Goal: Task Accomplishment & Management: Manage account settings

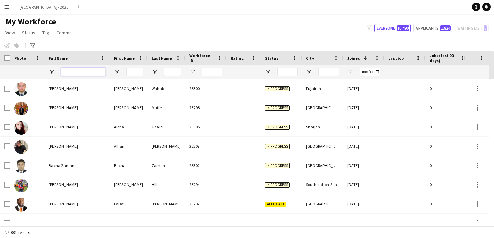
click at [84, 69] on input "Full Name Filter Input" at bounding box center [83, 72] width 45 height 8
paste input "********"
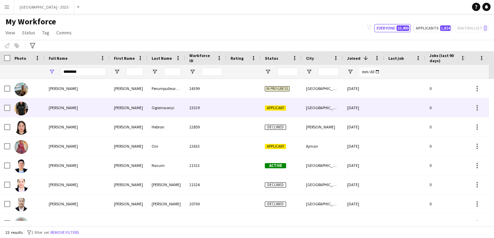
click at [121, 108] on div "[PERSON_NAME]" at bounding box center [129, 107] width 38 height 19
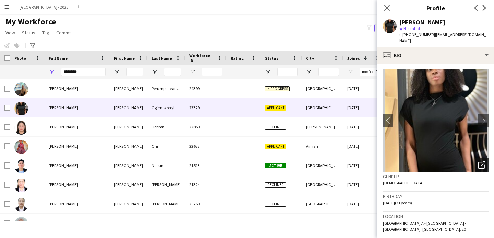
click at [478, 161] on icon "Open photos pop-in" at bounding box center [481, 164] width 7 height 7
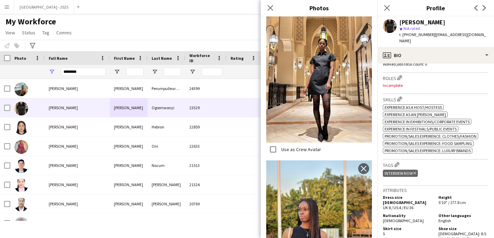
scroll to position [74, 0]
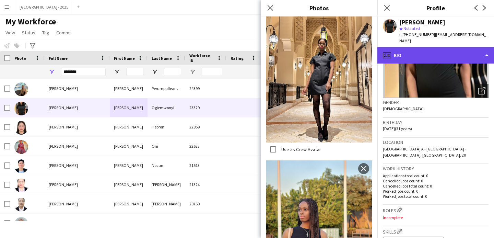
click at [426, 51] on div "profile Bio" at bounding box center [435, 55] width 117 height 16
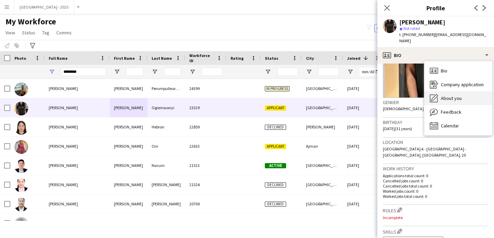
click at [459, 95] on span "About you" at bounding box center [451, 98] width 21 height 6
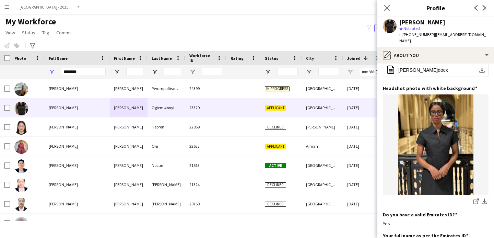
scroll to position [0, 0]
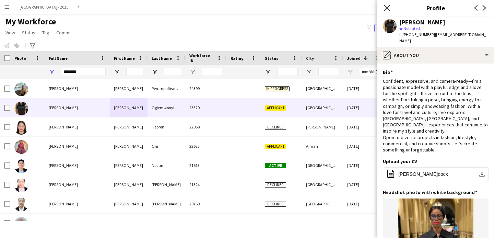
click at [390, 7] on icon "Close pop-in" at bounding box center [386, 7] width 7 height 7
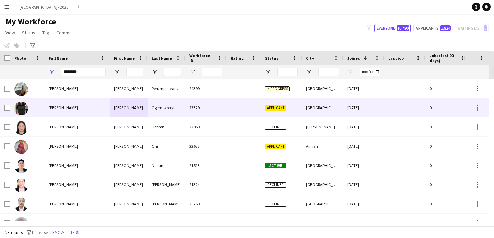
click at [117, 113] on div "[PERSON_NAME]" at bounding box center [129, 107] width 38 height 19
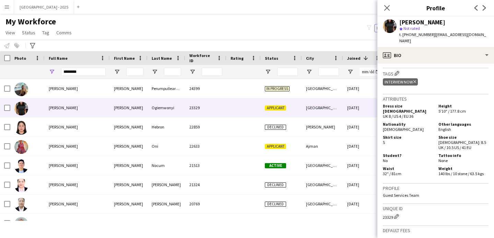
scroll to position [304, 0]
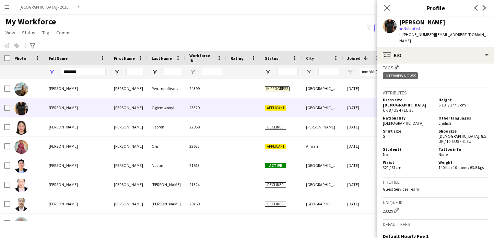
click at [390, 206] on div "23329 Edit crew unique ID" at bounding box center [436, 209] width 106 height 7
copy div "23329"
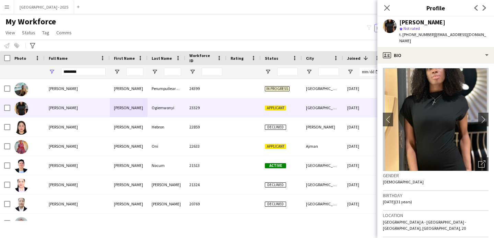
scroll to position [0, 0]
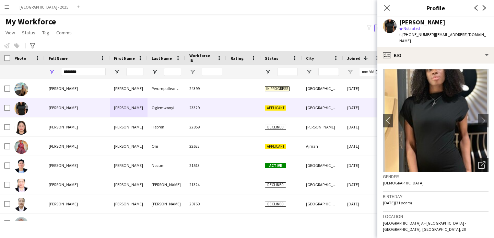
click at [478, 158] on div "Open photos pop-in" at bounding box center [482, 165] width 14 height 14
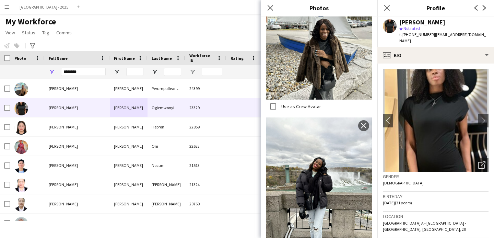
scroll to position [406, 0]
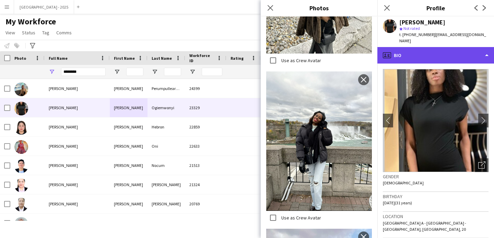
click at [388, 51] on icon "profile" at bounding box center [387, 55] width 8 height 8
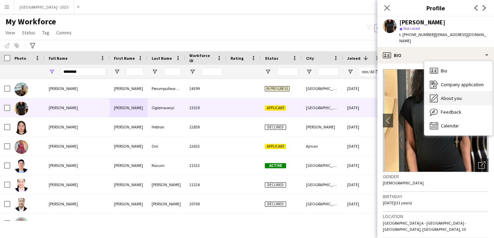
click at [433, 94] on icon "About you" at bounding box center [434, 98] width 8 height 8
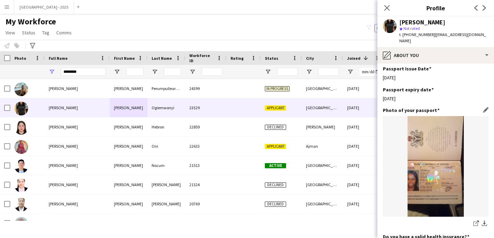
scroll to position [431, 0]
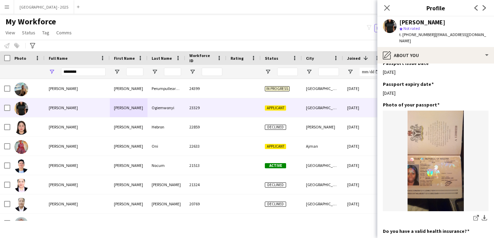
click at [80, 64] on div "Full Name" at bounding box center [77, 58] width 57 height 14
click at [81, 68] on input "********" at bounding box center [83, 72] width 45 height 8
paste input "Full Name Filter Input"
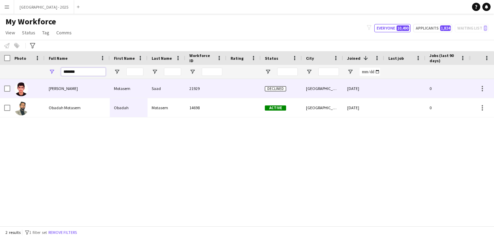
type input "*******"
click at [84, 92] on div "[PERSON_NAME]" at bounding box center [77, 88] width 65 height 19
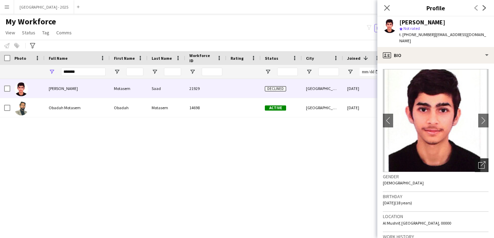
click at [478, 161] on icon "Open photos pop-in" at bounding box center [481, 164] width 7 height 7
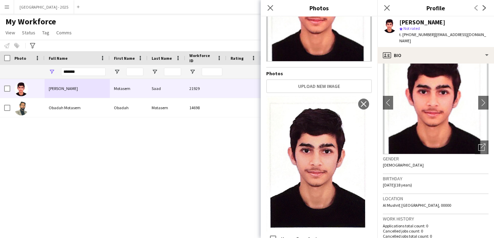
scroll to position [0, 0]
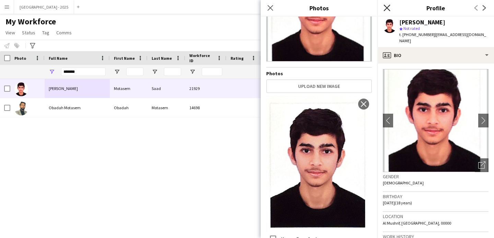
click at [387, 7] on icon "Close pop-in" at bounding box center [386, 7] width 7 height 7
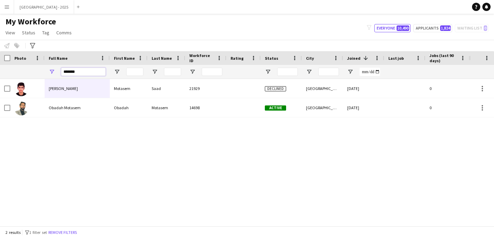
click at [69, 74] on input "*******" at bounding box center [83, 72] width 45 height 8
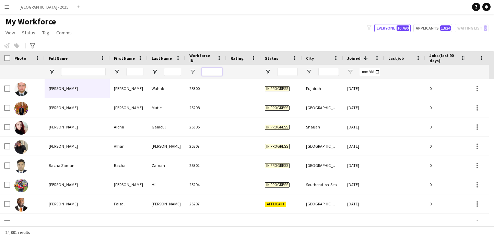
click at [218, 71] on input "Workforce ID Filter Input" at bounding box center [212, 72] width 21 height 8
paste input "*****"
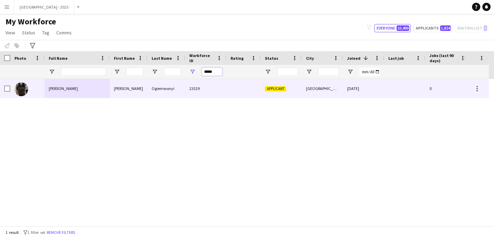
type input "*****"
click at [136, 91] on div "[PERSON_NAME]" at bounding box center [129, 88] width 38 height 19
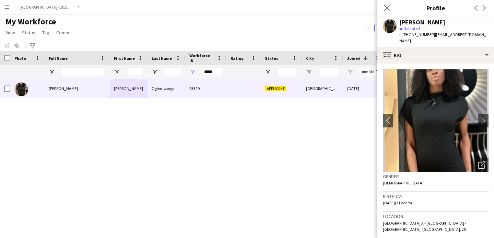
click at [478, 172] on div "Gender [DEMOGRAPHIC_DATA]" at bounding box center [436, 182] width 106 height 20
click at [478, 161] on icon "Open photos pop-in" at bounding box center [481, 164] width 7 height 7
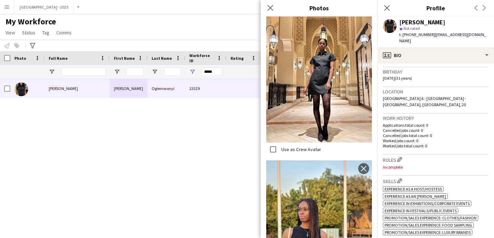
scroll to position [128, 0]
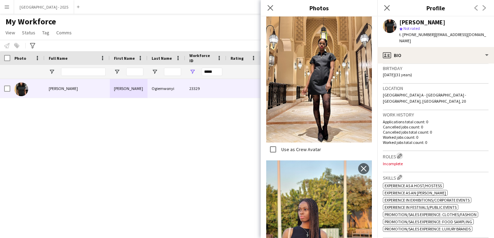
click at [401, 153] on app-icon "Edit crew company roles" at bounding box center [399, 155] width 5 height 5
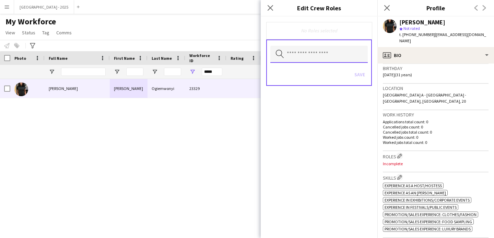
click at [305, 47] on input "text" at bounding box center [318, 54] width 97 height 17
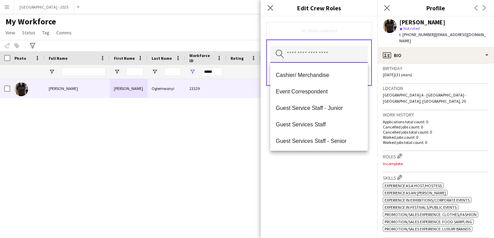
scroll to position [51, 0]
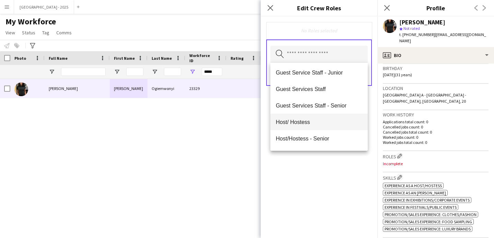
click at [320, 120] on span "Host/ Hostess" at bounding box center [319, 122] width 86 height 7
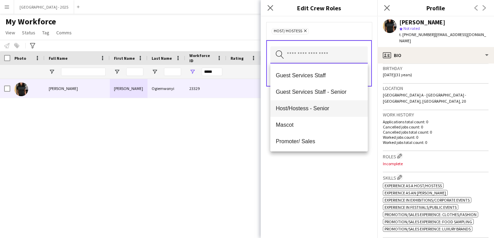
scroll to position [111, 0]
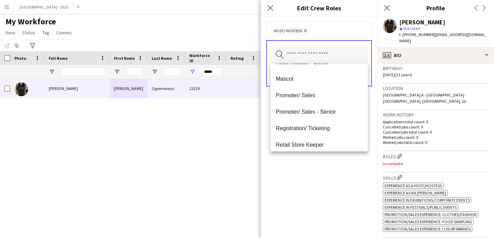
click at [309, 100] on mat-option "Promoter/ Sales" at bounding box center [318, 95] width 97 height 16
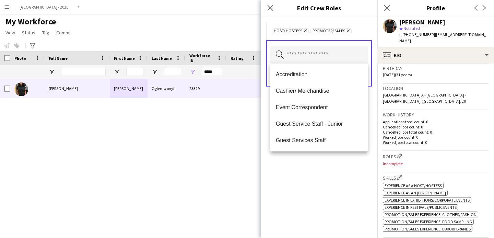
click at [337, 174] on div "Host/ Hostess Remove Promoter/ Sales Remove Search by role type Save" at bounding box center [319, 126] width 117 height 221
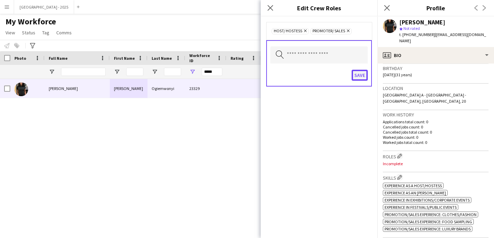
click at [358, 77] on button "Save" at bounding box center [360, 75] width 16 height 11
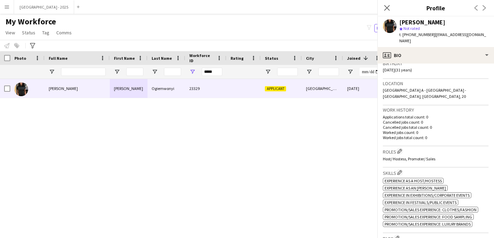
scroll to position [220, 0]
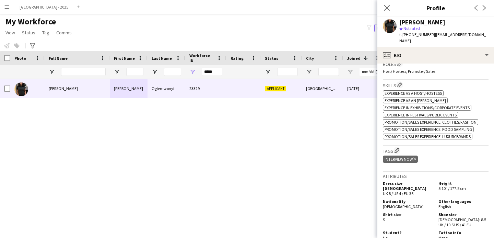
click at [414, 157] on icon "Delete tag" at bounding box center [414, 159] width 3 height 4
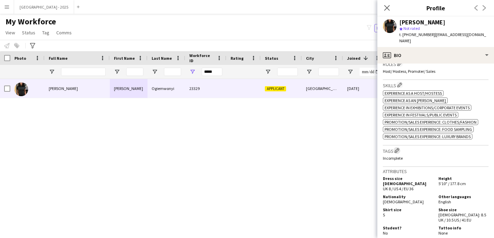
click at [396, 148] on app-icon "Edit crew company tags" at bounding box center [396, 150] width 5 height 5
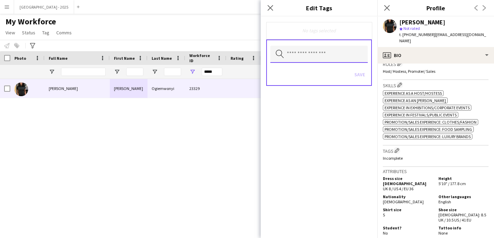
click at [306, 49] on input "text" at bounding box center [318, 54] width 97 height 17
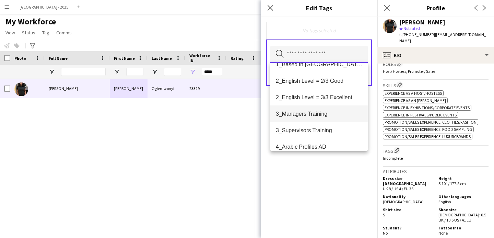
scroll to position [51, 0]
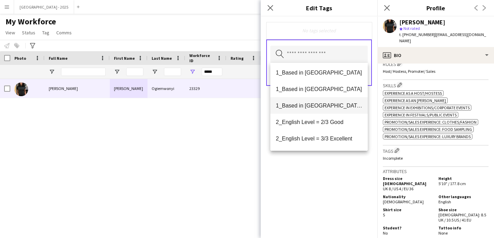
click at [321, 103] on span "1_Based in [GEOGRAPHIC_DATA]/[GEOGRAPHIC_DATA]/Ajman" at bounding box center [319, 105] width 86 height 7
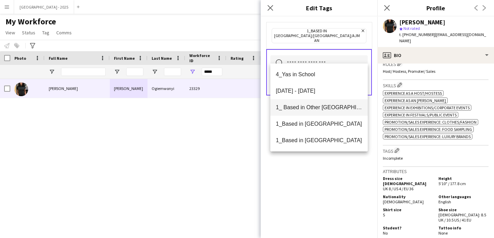
scroll to position [62, 0]
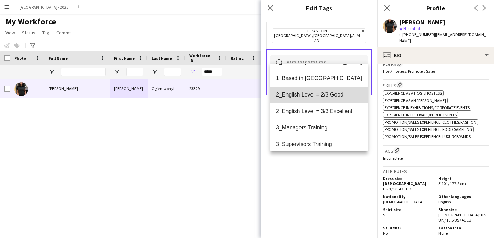
click at [322, 99] on mat-option "2_English Level = 2/3 Good" at bounding box center [318, 94] width 97 height 16
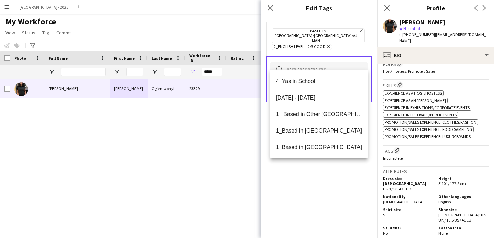
drag, startPoint x: 333, startPoint y: 170, endPoint x: 333, endPoint y: 167, distance: 3.8
click at [333, 170] on div "1_Based in [GEOGRAPHIC_DATA]/[GEOGRAPHIC_DATA]/Ajman Remove 2_English Level = 2…" at bounding box center [319, 126] width 117 height 221
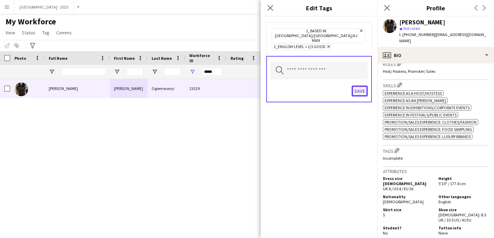
click at [359, 85] on button "Save" at bounding box center [360, 90] width 16 height 11
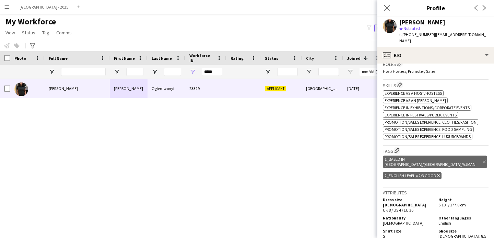
scroll to position [0, 0]
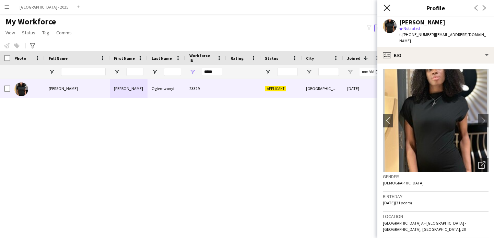
click at [384, 9] on icon "Close pop-in" at bounding box center [386, 7] width 7 height 7
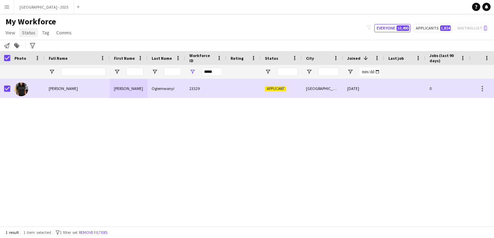
click at [27, 33] on span "Status" at bounding box center [28, 32] width 13 height 6
click at [32, 49] on span "Edit" at bounding box center [29, 47] width 8 height 6
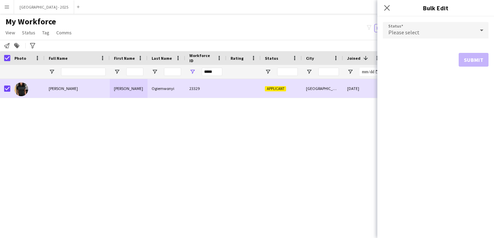
click at [399, 33] on span "Please select" at bounding box center [403, 32] width 31 height 7
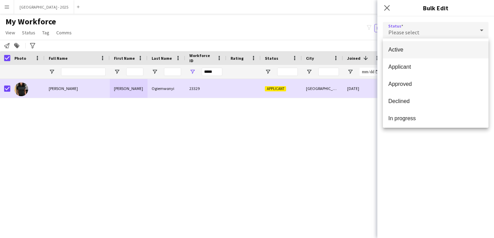
click at [393, 53] on mat-option "Active" at bounding box center [436, 49] width 106 height 17
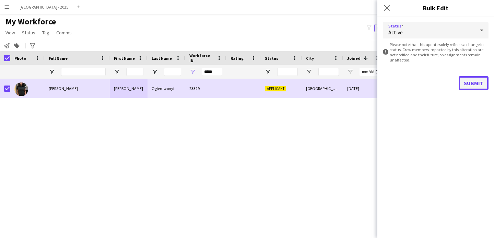
click at [478, 88] on button "Submit" at bounding box center [474, 83] width 30 height 14
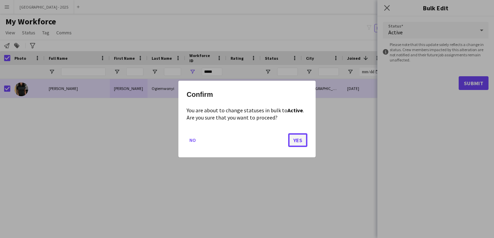
click at [302, 139] on button "Yes" at bounding box center [297, 140] width 19 height 14
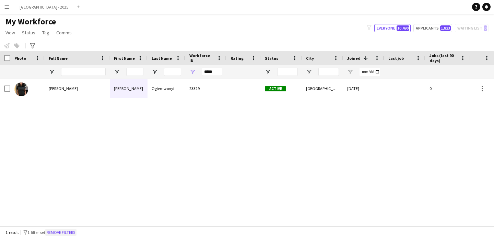
click at [76, 229] on button "Remove filters" at bounding box center [60, 232] width 31 height 8
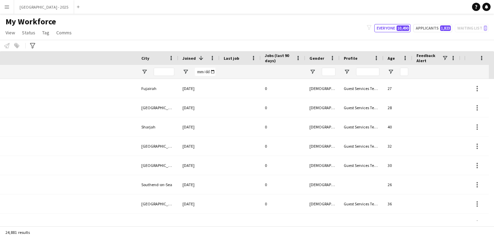
scroll to position [0, 408]
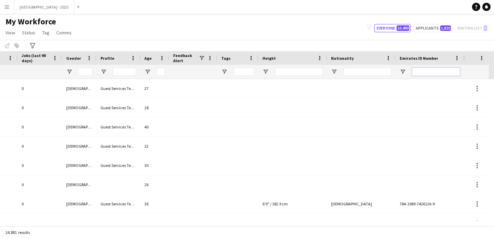
click at [422, 71] on input "Emirates ID Number Filter Input" at bounding box center [436, 72] width 48 height 8
paste input "*******"
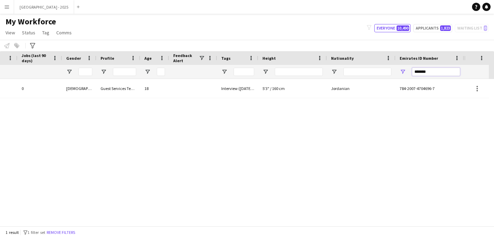
scroll to position [0, 403]
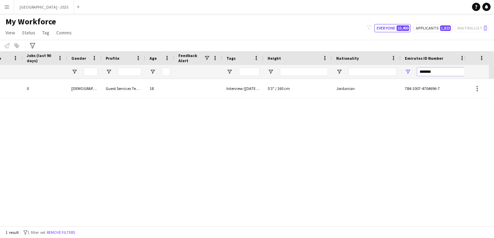
type input "*******"
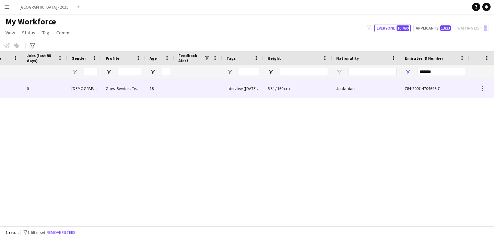
click at [254, 90] on div "Interview ([DATE]), interview now" at bounding box center [242, 88] width 41 height 19
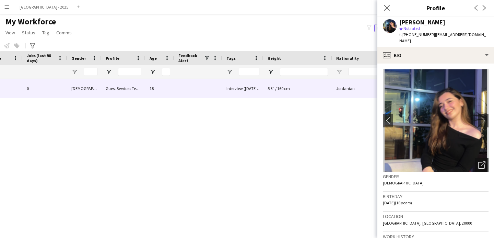
click at [478, 161] on icon "Open photos pop-in" at bounding box center [481, 164] width 7 height 7
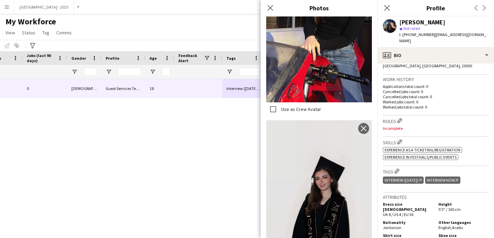
scroll to position [224, 0]
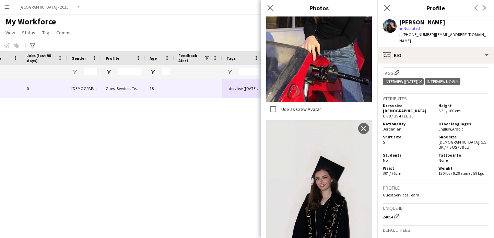
click at [424, 144] on div "Shirt size S" at bounding box center [409, 141] width 53 height 15
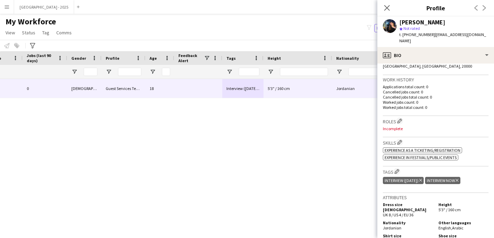
scroll to position [119, 0]
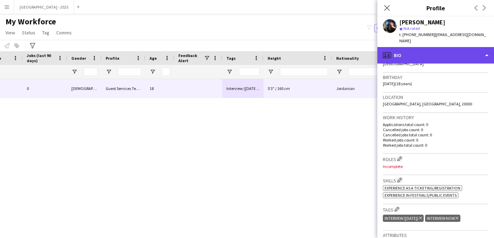
click at [406, 57] on div "profile Bio" at bounding box center [435, 55] width 117 height 16
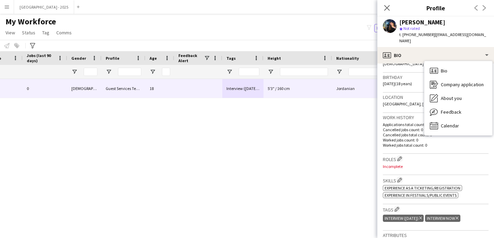
click at [422, 157] on h3 "Roles Edit crew company roles" at bounding box center [436, 158] width 106 height 7
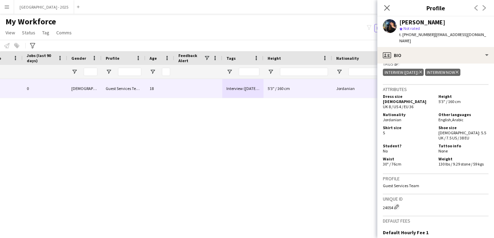
scroll to position [301, 0]
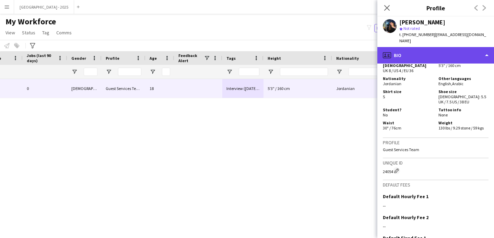
click at [435, 47] on div "profile Bio" at bounding box center [435, 55] width 117 height 16
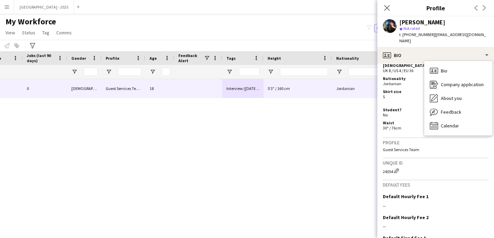
click at [415, 99] on div "Shirt size S" at bounding box center [409, 96] width 53 height 15
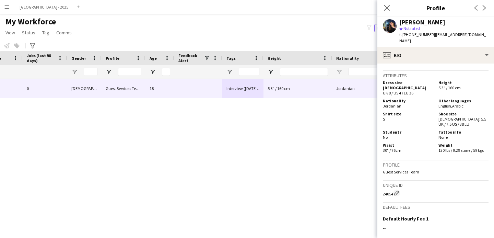
scroll to position [238, 0]
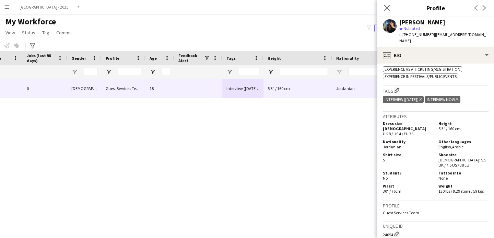
click at [422, 100] on icon "Delete tag" at bounding box center [420, 99] width 3 height 4
click at [415, 99] on icon "Delete tag" at bounding box center [414, 99] width 3 height 4
click at [396, 90] on app-icon "Edit crew company tags" at bounding box center [396, 90] width 5 height 5
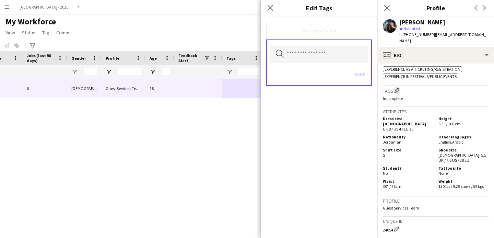
click at [398, 91] on app-icon "Edit crew company tags" at bounding box center [396, 90] width 5 height 5
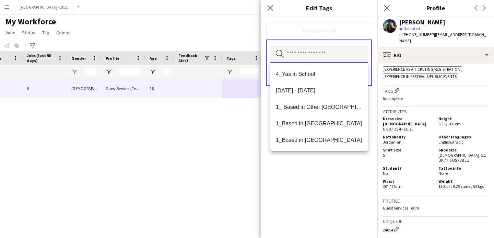
click at [336, 55] on input "text" at bounding box center [318, 54] width 97 height 17
click at [226, 121] on div "[GEOGRAPHIC_DATA] [DATE] 0 [DEMOGRAPHIC_DATA] Guest Services Team 18 5'3" / 160…" at bounding box center [234, 150] width 469 height 142
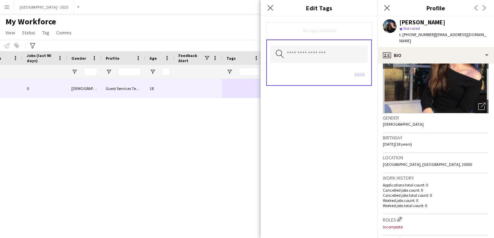
scroll to position [0, 0]
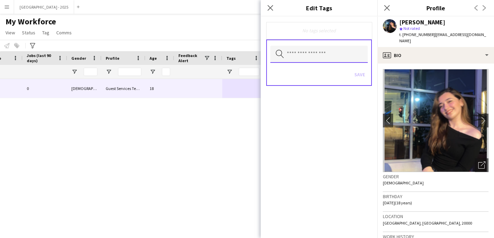
click at [308, 57] on input "text" at bounding box center [318, 54] width 97 height 17
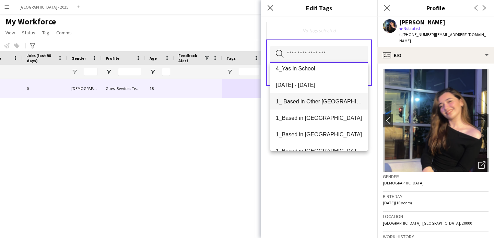
scroll to position [14, 0]
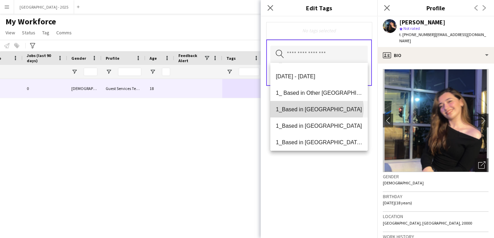
click at [316, 108] on span "1_Based in [GEOGRAPHIC_DATA]" at bounding box center [319, 109] width 86 height 7
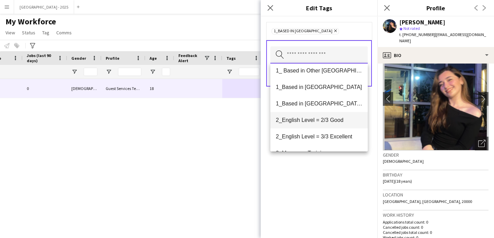
scroll to position [42, 0]
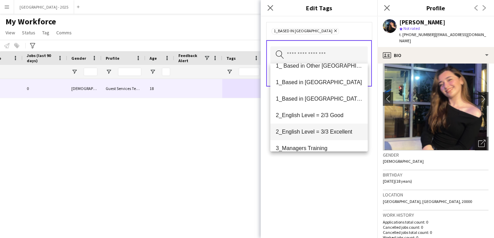
click at [327, 128] on mat-option "2_English Level = 3/3 Excellent" at bounding box center [318, 131] width 97 height 16
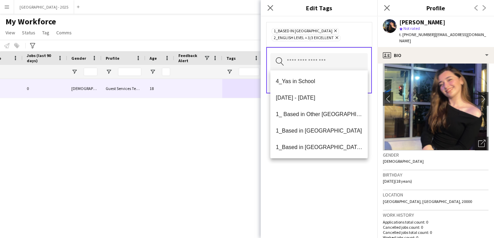
click at [345, 183] on div "1_Based in [GEOGRAPHIC_DATA] Remove 2_English Level = 3/3 Excellent Remove Sear…" at bounding box center [319, 126] width 117 height 221
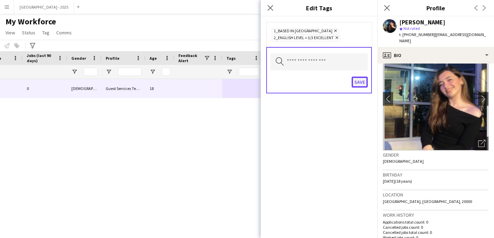
click at [355, 82] on button "Save" at bounding box center [360, 81] width 16 height 11
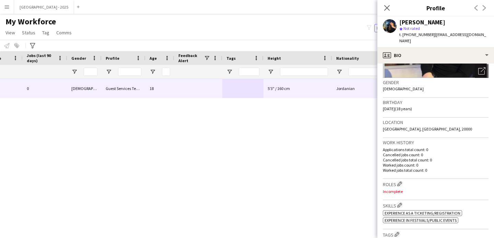
scroll to position [101, 0]
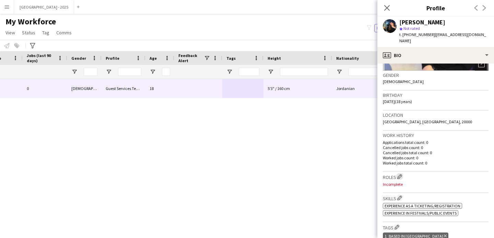
click at [403, 177] on button "Edit crew company roles" at bounding box center [399, 176] width 7 height 7
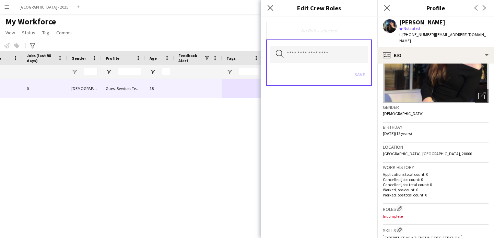
scroll to position [68, 0]
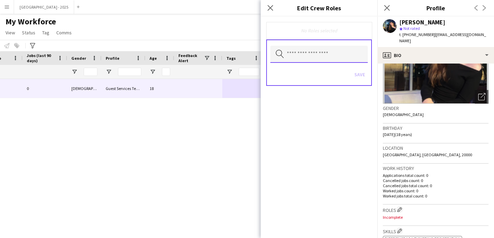
click at [319, 55] on input "text" at bounding box center [318, 54] width 97 height 17
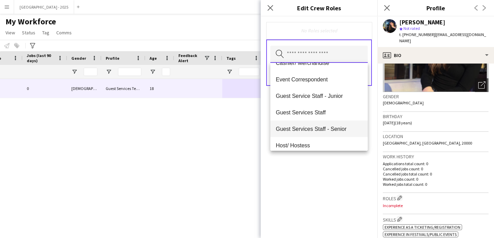
scroll to position [37, 0]
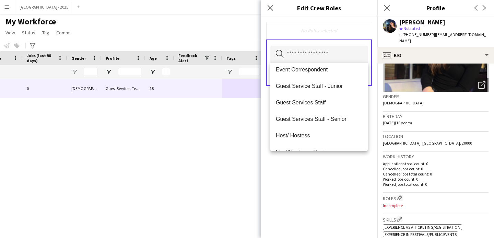
click at [405, 140] on span "[GEOGRAPHIC_DATA], [GEOGRAPHIC_DATA], 20000" at bounding box center [427, 142] width 89 height 5
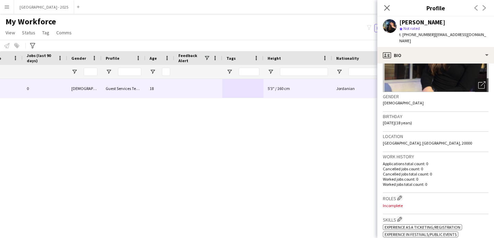
scroll to position [91, 0]
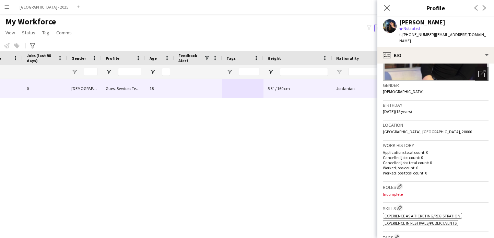
click at [398, 189] on h3 "Roles Edit crew company roles" at bounding box center [436, 186] width 106 height 7
click at [400, 185] on app-icon "Edit crew company roles" at bounding box center [399, 186] width 5 height 5
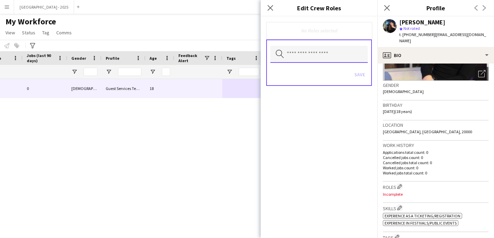
click at [327, 55] on input "text" at bounding box center [318, 54] width 97 height 17
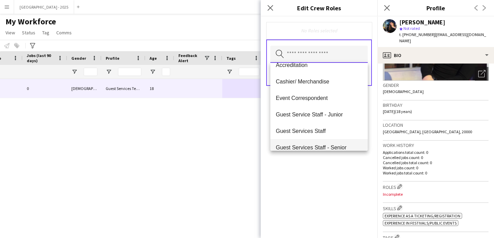
scroll to position [16, 0]
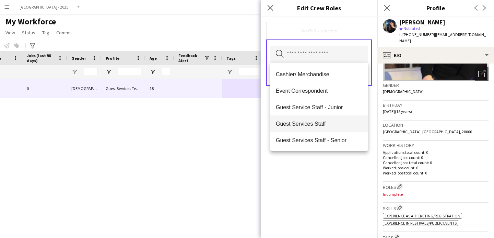
click at [332, 125] on span "Guest Services Staff" at bounding box center [319, 123] width 86 height 7
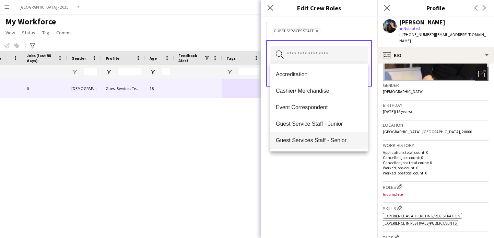
click at [334, 141] on span "Guest Services Staff - Senior" at bounding box center [319, 140] width 86 height 7
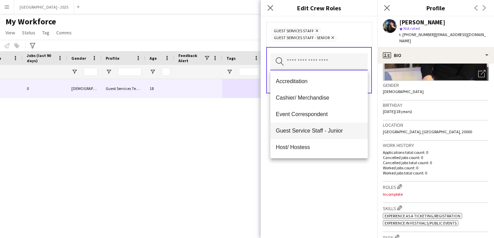
scroll to position [49, 0]
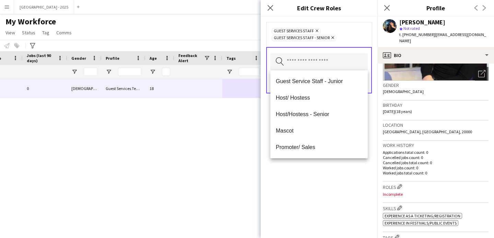
click at [329, 164] on div "Guest Services Staff Remove Guest Services Staff - Senior Remove Search by role…" at bounding box center [319, 126] width 117 height 221
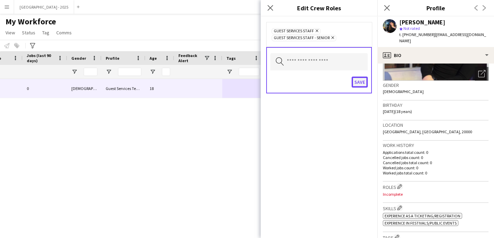
click at [359, 82] on button "Save" at bounding box center [360, 81] width 16 height 11
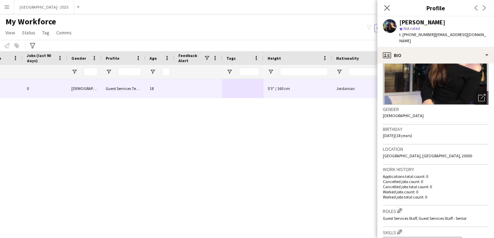
scroll to position [10, 0]
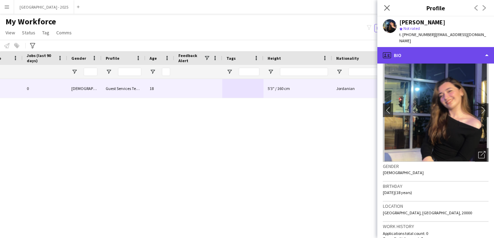
click at [421, 48] on div "profile Bio" at bounding box center [435, 55] width 117 height 16
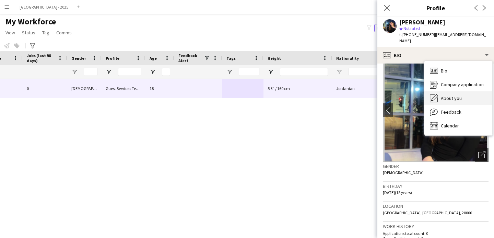
click at [457, 96] on div "About you About you" at bounding box center [458, 98] width 68 height 14
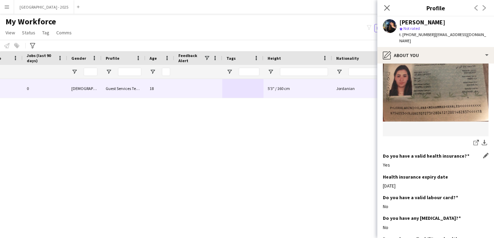
scroll to position [576, 0]
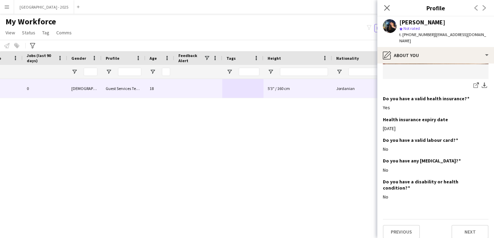
click at [384, 6] on icon "Close pop-in" at bounding box center [386, 7] width 5 height 5
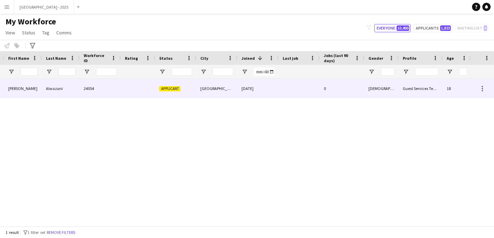
scroll to position [0, 0]
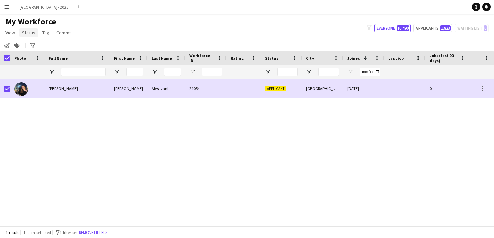
click at [29, 32] on span "Status" at bounding box center [28, 32] width 13 height 6
click at [35, 41] on link "Edit" at bounding box center [44, 47] width 48 height 14
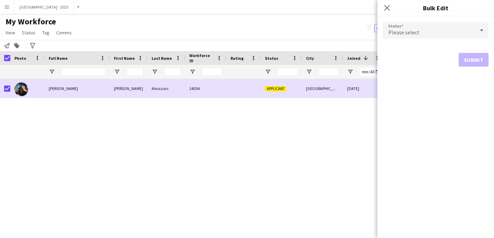
click at [417, 31] on span "Please select" at bounding box center [403, 32] width 31 height 7
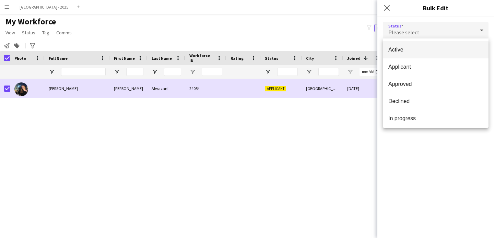
click at [413, 48] on span "Active" at bounding box center [435, 49] width 95 height 7
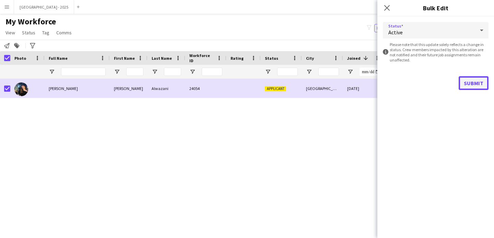
click at [470, 76] on button "Submit" at bounding box center [474, 83] width 30 height 14
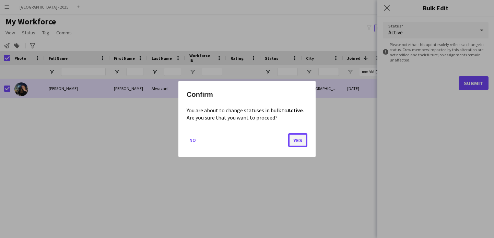
click at [298, 139] on button "Yes" at bounding box center [297, 140] width 19 height 14
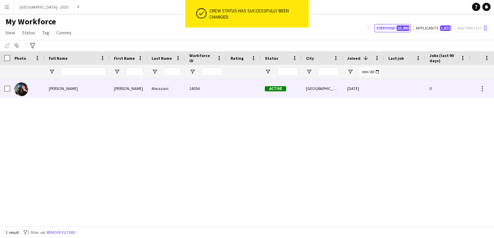
click at [34, 89] on div at bounding box center [27, 88] width 34 height 19
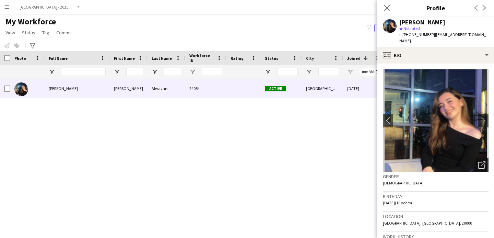
click at [475, 158] on div "Open photos pop-in" at bounding box center [482, 165] width 14 height 14
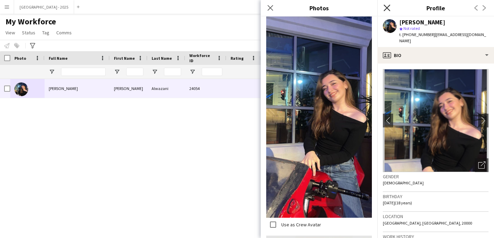
click at [387, 9] on icon "Close pop-in" at bounding box center [386, 7] width 7 height 7
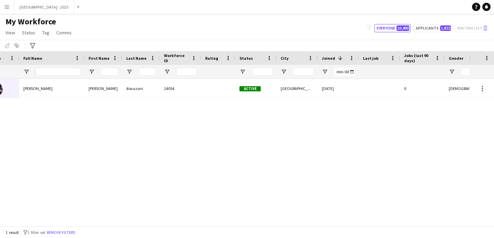
scroll to position [0, 28]
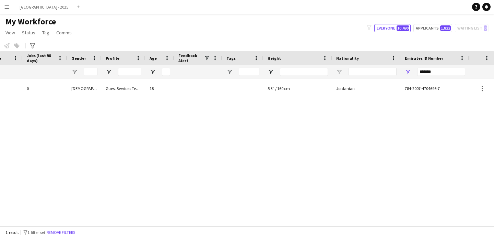
click at [416, 74] on div "*******" at bounding box center [435, 72] width 69 height 14
click at [420, 74] on input "*******" at bounding box center [441, 72] width 48 height 8
paste input "Emirates ID Number Filter Input"
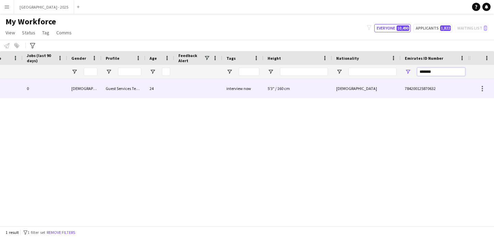
type input "*******"
drag, startPoint x: 324, startPoint y: 88, endPoint x: 322, endPoint y: 96, distance: 8.7
click at [324, 88] on div "5'3" / 160 cm" at bounding box center [297, 88] width 69 height 19
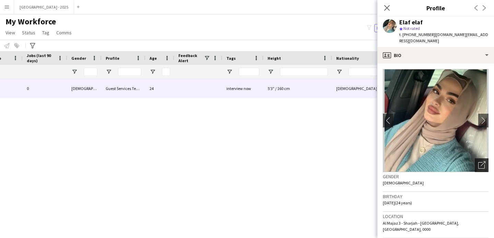
click at [480, 159] on div "Open photos pop-in" at bounding box center [482, 165] width 14 height 14
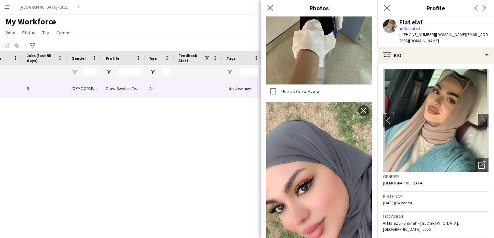
click at [429, 185] on div "Gender [DEMOGRAPHIC_DATA]" at bounding box center [436, 182] width 106 height 20
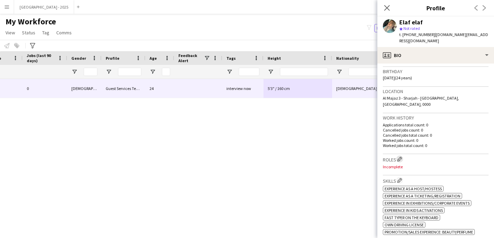
click at [402, 155] on button "Edit crew company roles" at bounding box center [399, 158] width 7 height 7
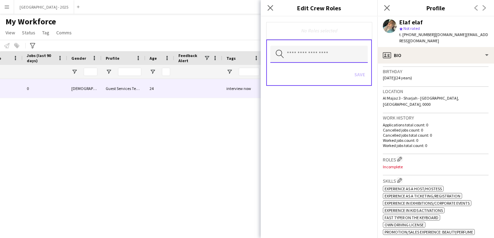
click at [333, 59] on input "text" at bounding box center [318, 54] width 97 height 17
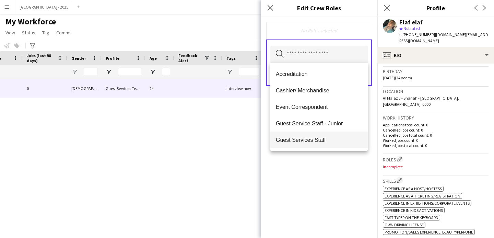
click at [325, 139] on span "Guest Services Staff" at bounding box center [319, 140] width 86 height 7
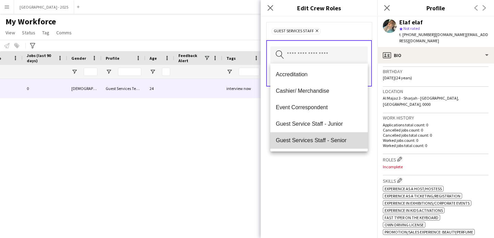
click at [326, 143] on span "Guest Services Staff - Senior" at bounding box center [319, 140] width 86 height 7
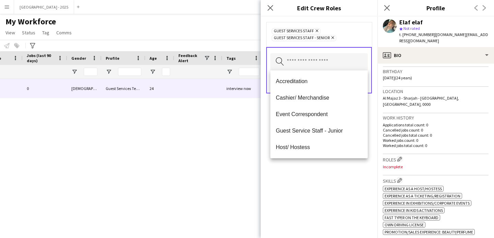
click at [336, 166] on div "Guest Services Staff Remove Guest Services Staff - Senior Remove Search by role…" at bounding box center [319, 126] width 117 height 221
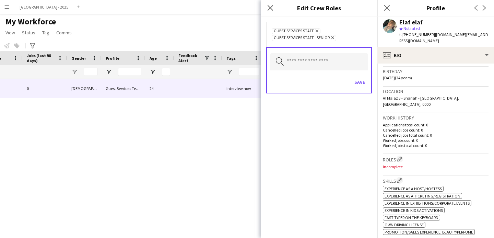
click at [370, 80] on div "Search by role type Save" at bounding box center [319, 70] width 106 height 46
click at [359, 82] on button "Save" at bounding box center [360, 81] width 16 height 11
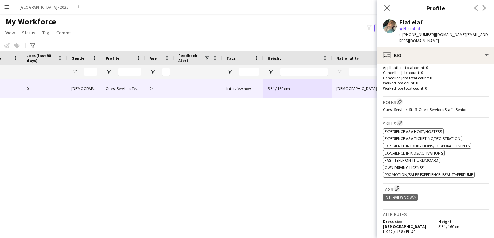
click at [415, 195] on icon "Delete tag" at bounding box center [414, 197] width 3 height 4
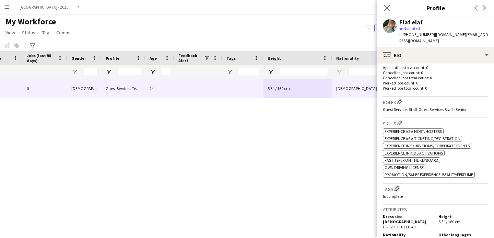
click at [397, 185] on button "Edit crew company tags" at bounding box center [396, 188] width 7 height 7
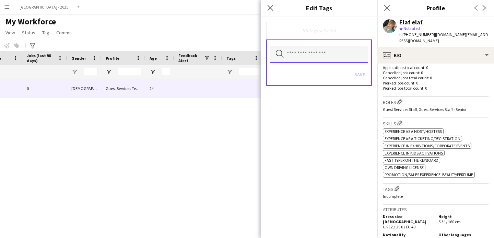
click at [298, 58] on input "text" at bounding box center [318, 54] width 97 height 17
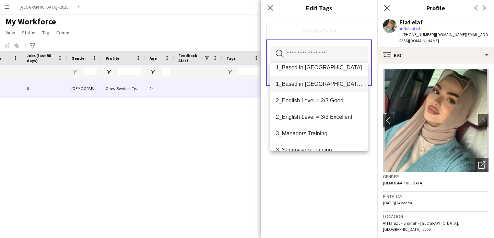
click at [319, 82] on span "1_Based in [GEOGRAPHIC_DATA]/[GEOGRAPHIC_DATA]/Ajman" at bounding box center [319, 84] width 86 height 7
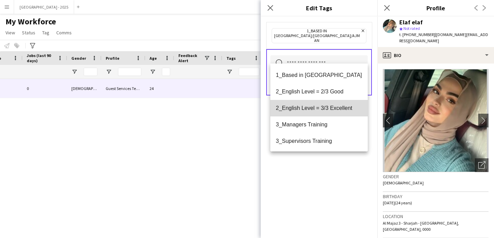
click at [326, 110] on span "2_English Level = 3/3 Excellent" at bounding box center [319, 108] width 86 height 7
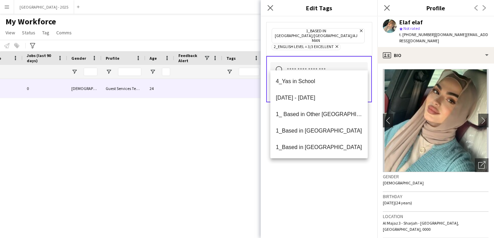
click at [337, 192] on div "1_Based in [GEOGRAPHIC_DATA]/[GEOGRAPHIC_DATA]/Ajman Remove 2_English Level = 3…" at bounding box center [319, 126] width 117 height 221
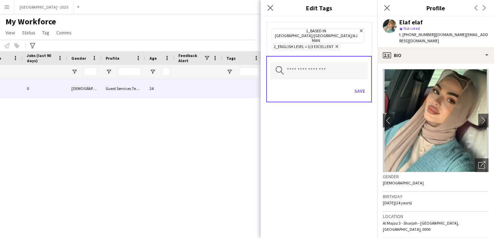
click at [363, 89] on div "Save" at bounding box center [318, 92] width 97 height 20
click at [362, 85] on button "Save" at bounding box center [360, 90] width 16 height 11
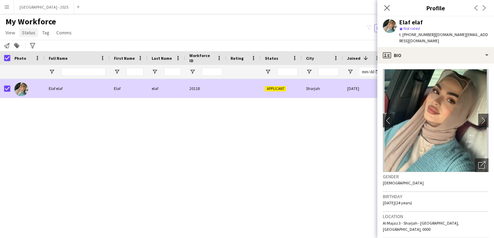
click at [25, 30] on span "Status" at bounding box center [28, 32] width 13 height 6
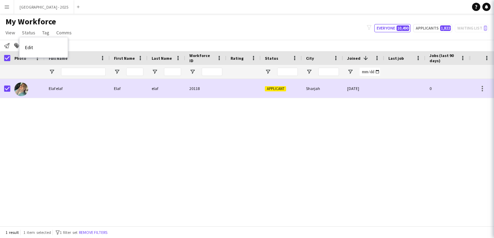
click at [32, 45] on span "Edit" at bounding box center [29, 47] width 8 height 6
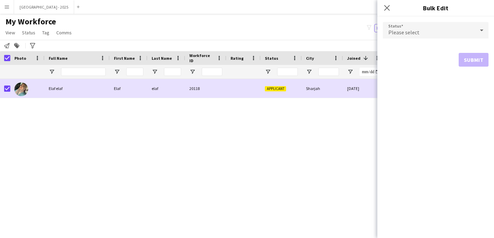
click at [394, 31] on span "Please select" at bounding box center [403, 32] width 31 height 7
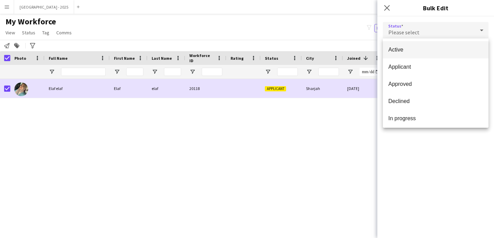
click at [401, 56] on mat-option "Active" at bounding box center [436, 49] width 106 height 17
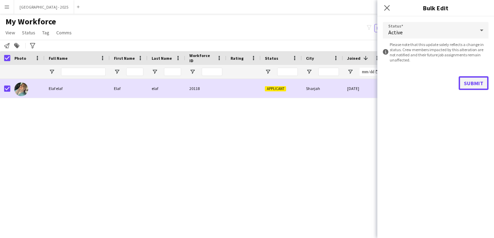
click at [470, 88] on button "Submit" at bounding box center [474, 83] width 30 height 14
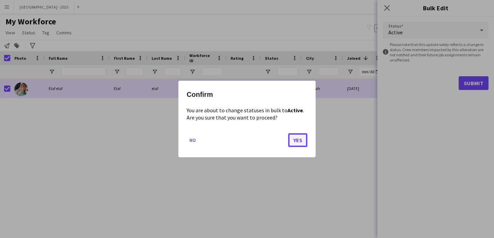
click at [303, 135] on button "Yes" at bounding box center [297, 140] width 19 height 14
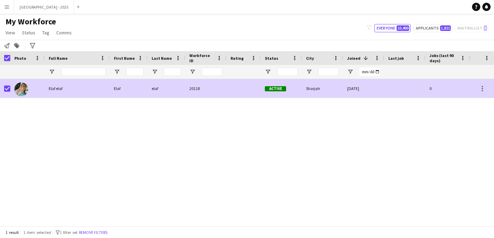
click at [39, 90] on div at bounding box center [27, 88] width 34 height 19
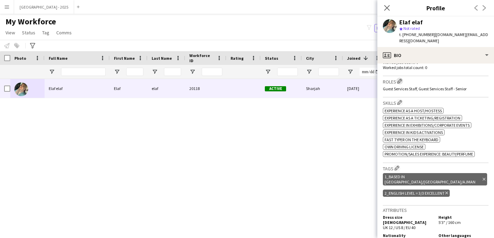
click at [402, 79] on app-icon "Edit crew company roles" at bounding box center [399, 81] width 5 height 5
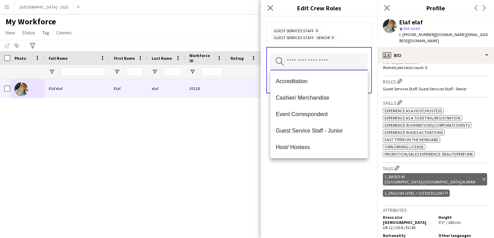
click at [330, 64] on input "text" at bounding box center [318, 61] width 97 height 17
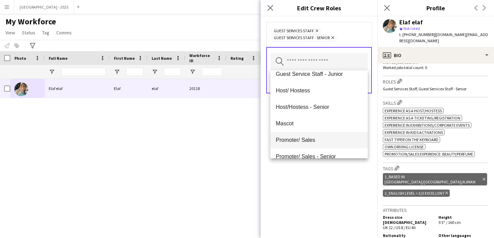
click at [313, 142] on span "Promoter/ Sales" at bounding box center [319, 140] width 86 height 7
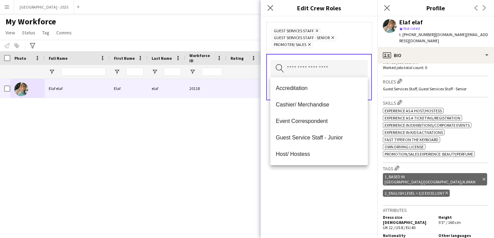
click at [323, 192] on div "Guest Services Staff Remove Guest Services Staff - Senior Remove Promoter/ Sale…" at bounding box center [319, 126] width 117 height 221
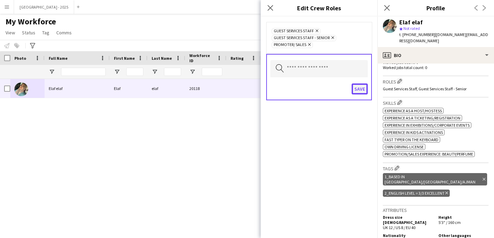
click at [360, 85] on button "Save" at bounding box center [360, 88] width 16 height 11
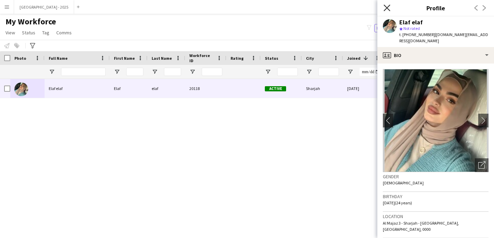
click at [385, 7] on icon "Close pop-in" at bounding box center [386, 7] width 7 height 7
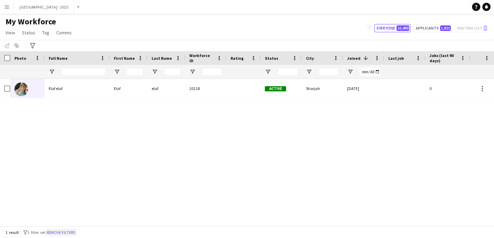
click at [56, 230] on button "Remove filters" at bounding box center [60, 232] width 31 height 8
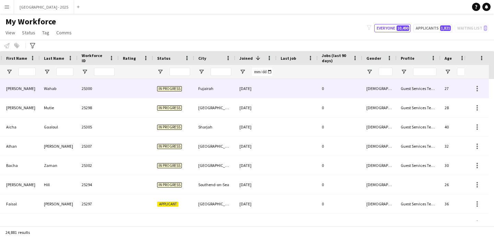
scroll to position [0, 276]
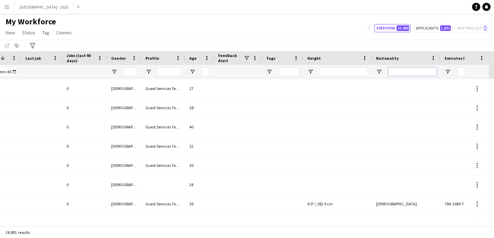
click at [427, 73] on input "Nationality Filter Input" at bounding box center [412, 72] width 48 height 8
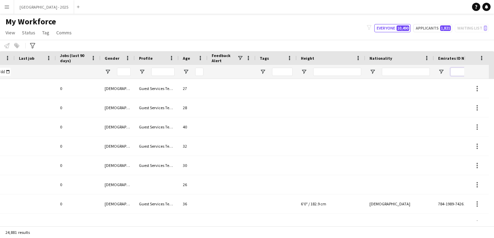
click at [450, 71] on input "Emirates ID Number Filter Input" at bounding box center [474, 72] width 48 height 8
paste input "*******"
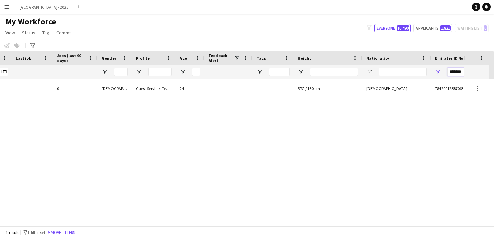
type input "*******"
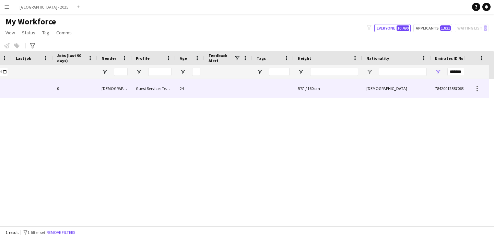
click at [269, 87] on div at bounding box center [272, 88] width 41 height 19
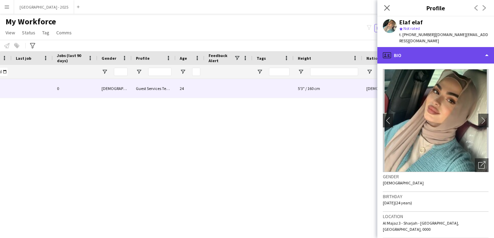
click at [418, 48] on div "profile Bio" at bounding box center [435, 55] width 117 height 16
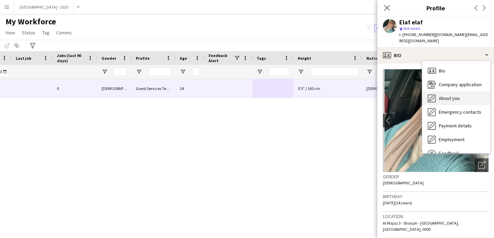
click at [449, 95] on span "About you" at bounding box center [449, 98] width 21 height 6
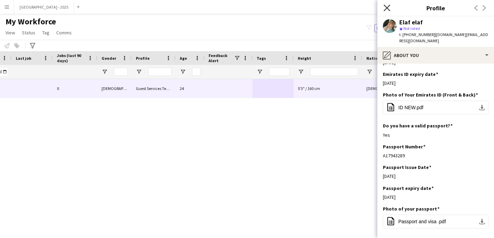
click at [388, 8] on icon "Close pop-in" at bounding box center [386, 7] width 7 height 7
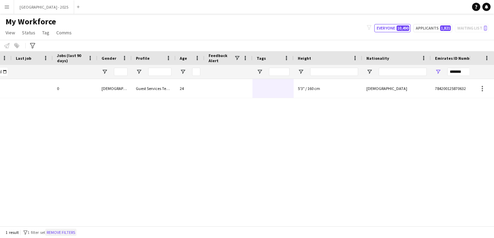
click at [73, 232] on button "Remove filters" at bounding box center [60, 232] width 31 height 8
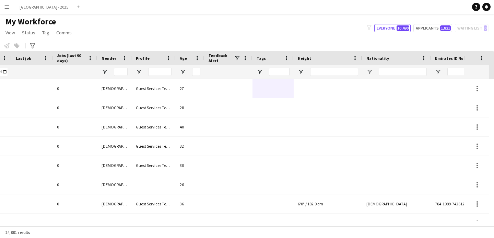
scroll to position [0, 408]
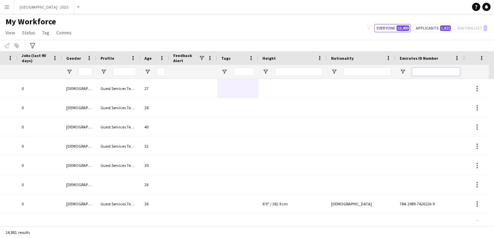
click at [429, 71] on input "Emirates ID Number Filter Input" at bounding box center [436, 72] width 48 height 8
paste input "*******"
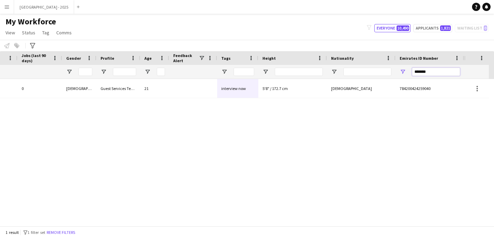
type input "*******"
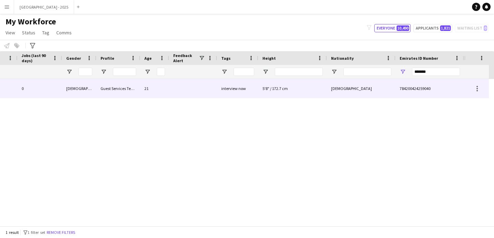
click at [295, 93] on div "5'8" / 172.7 cm" at bounding box center [292, 88] width 69 height 19
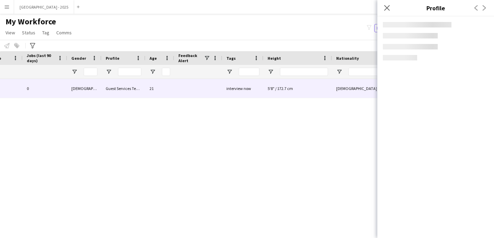
scroll to position [0, 403]
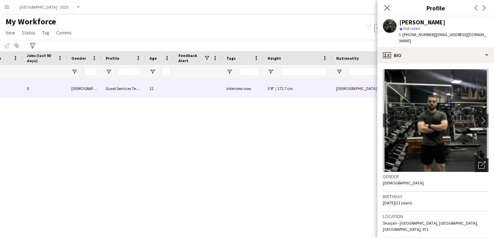
click at [478, 161] on icon "Open photos pop-in" at bounding box center [481, 164] width 7 height 7
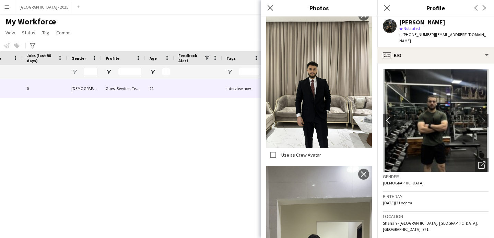
scroll to position [0, 0]
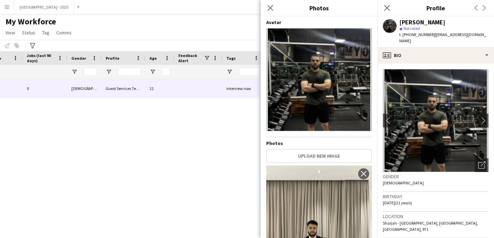
click at [403, 180] on div "Gender [DEMOGRAPHIC_DATA]" at bounding box center [436, 182] width 106 height 20
